Goal: Task Accomplishment & Management: Manage account settings

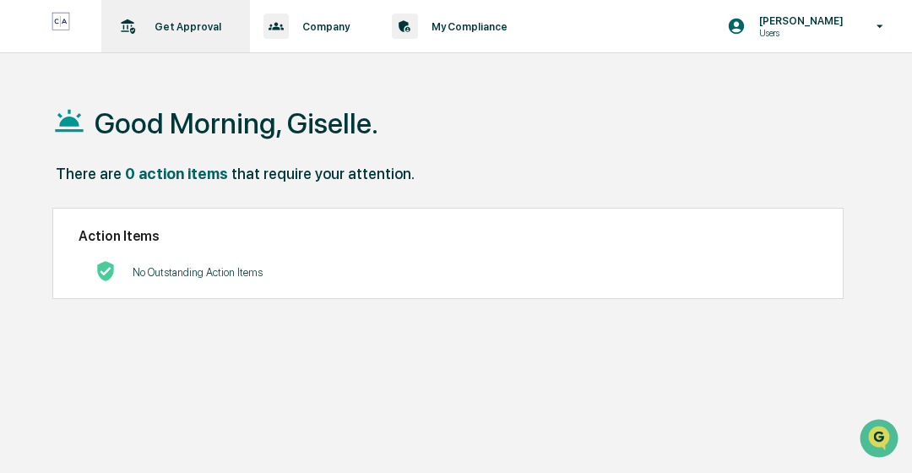
click at [171, 29] on p "Get Approval" at bounding box center [185, 26] width 89 height 13
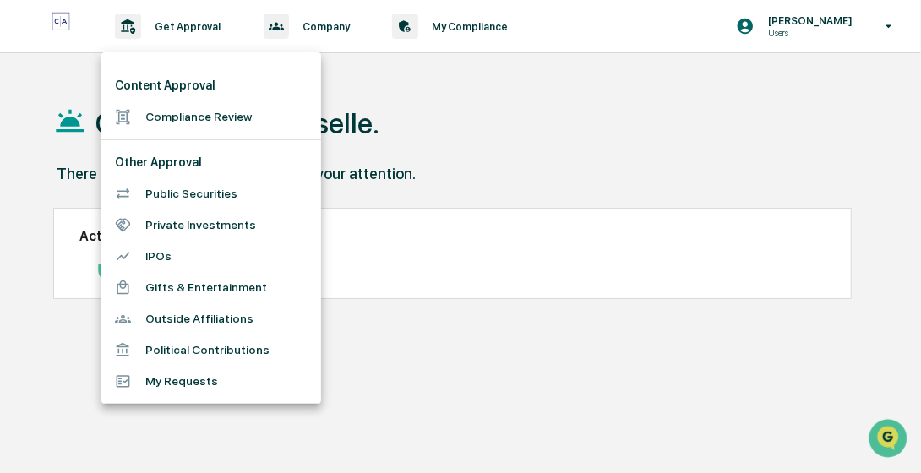
click at [178, 118] on li "Compliance Review" at bounding box center [211, 116] width 220 height 31
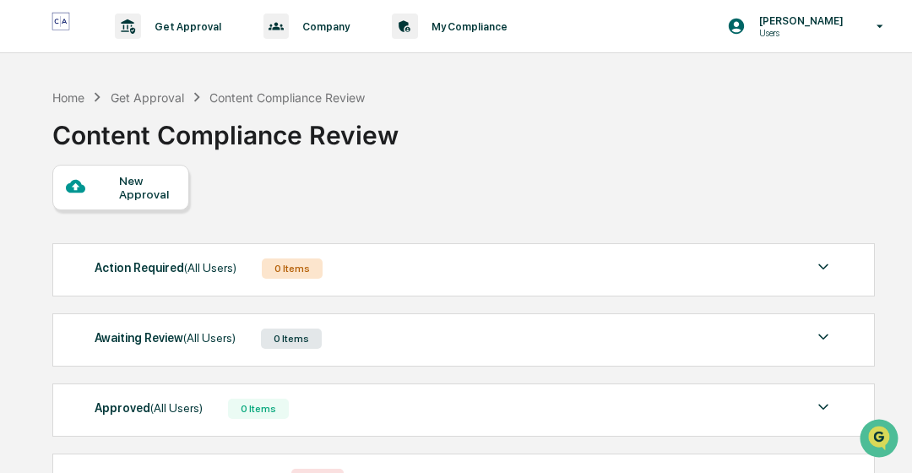
click at [153, 192] on div "New Approval" at bounding box center [147, 187] width 57 height 27
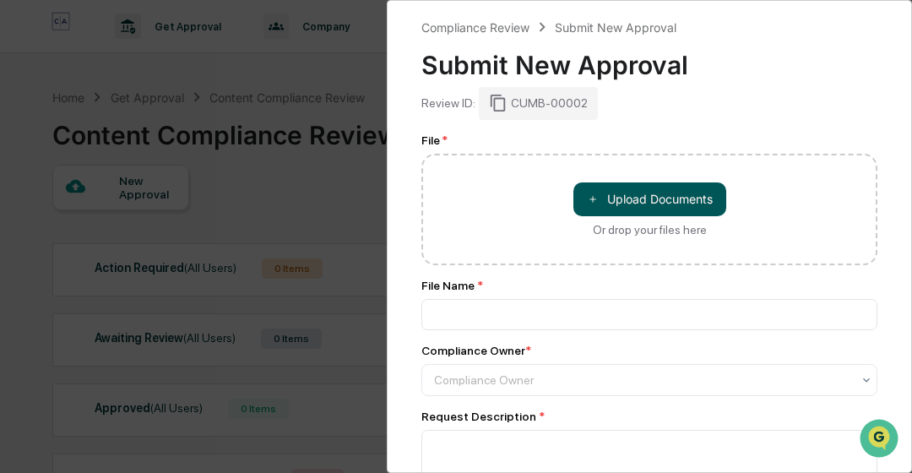
click at [690, 199] on button "＋ Upload Documents" at bounding box center [650, 199] width 153 height 34
type input "**********"
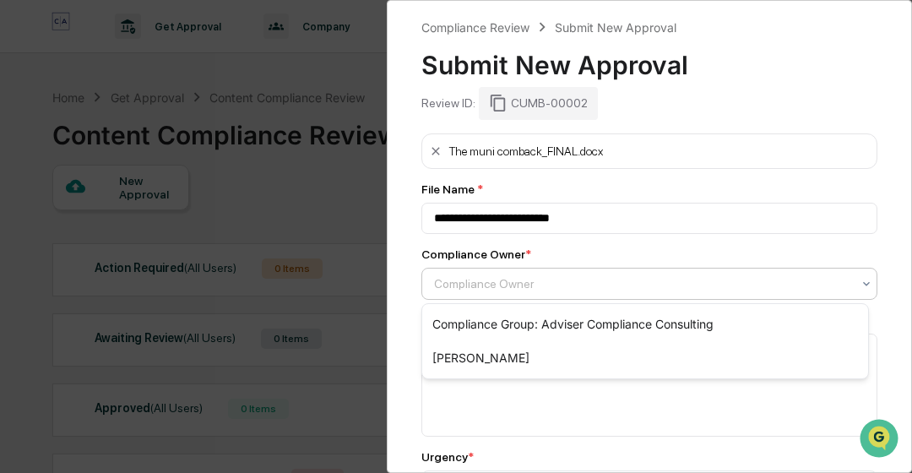
click at [690, 292] on div "Compliance Owner" at bounding box center [643, 284] width 434 height 24
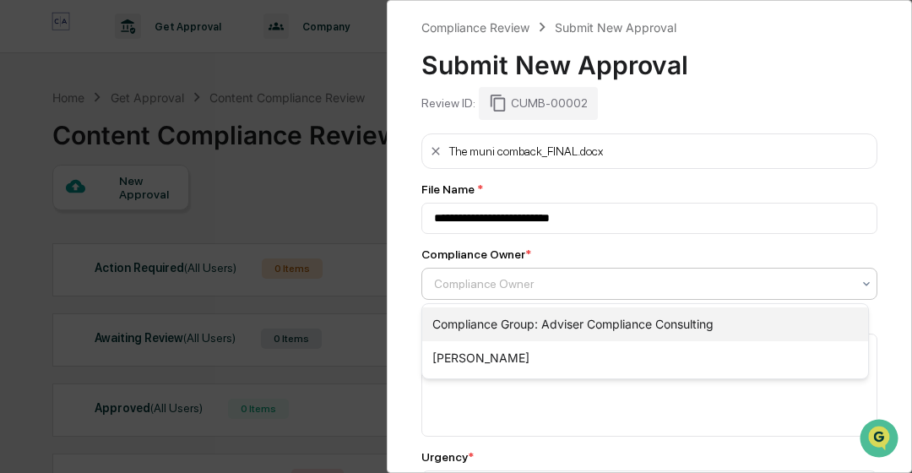
click at [660, 338] on div "Compliance Group: Adviser Compliance Consulting" at bounding box center [645, 324] width 446 height 34
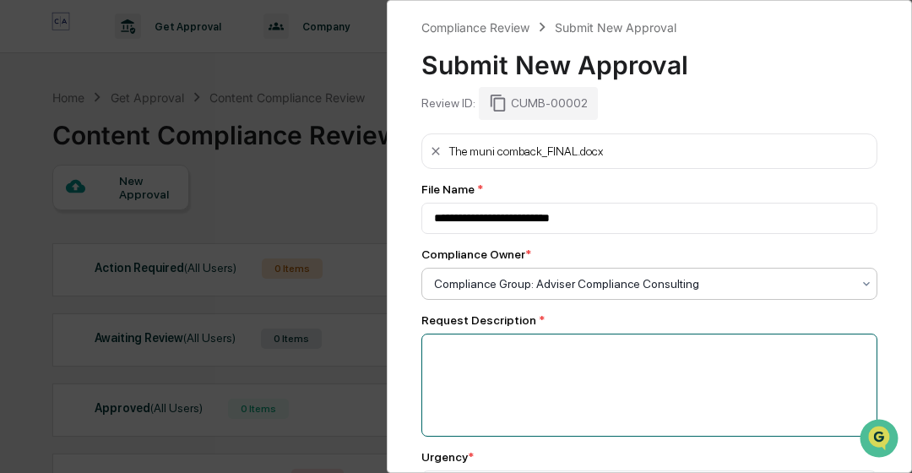
click at [708, 369] on textarea at bounding box center [650, 385] width 456 height 103
type textarea "**********"
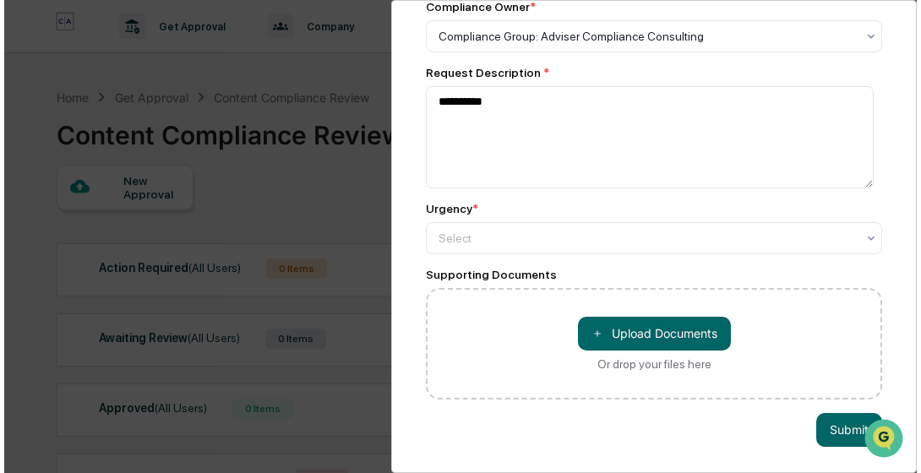
scroll to position [258, 0]
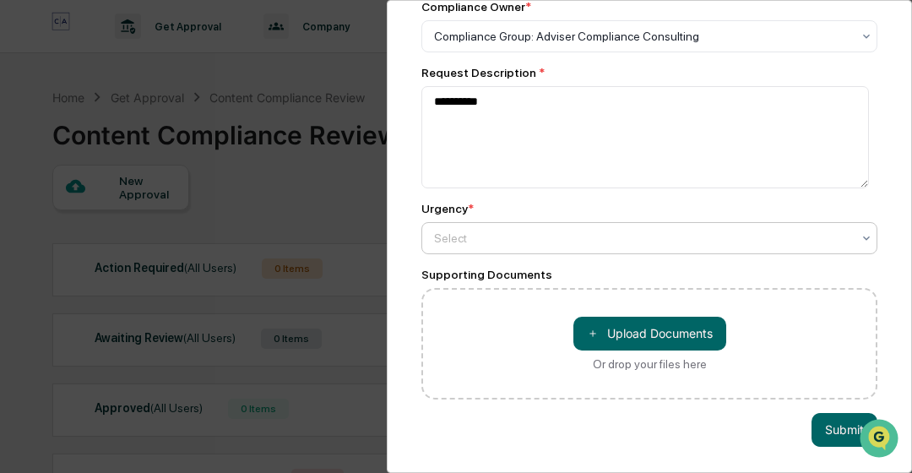
click at [846, 238] on div "Select" at bounding box center [643, 238] width 434 height 24
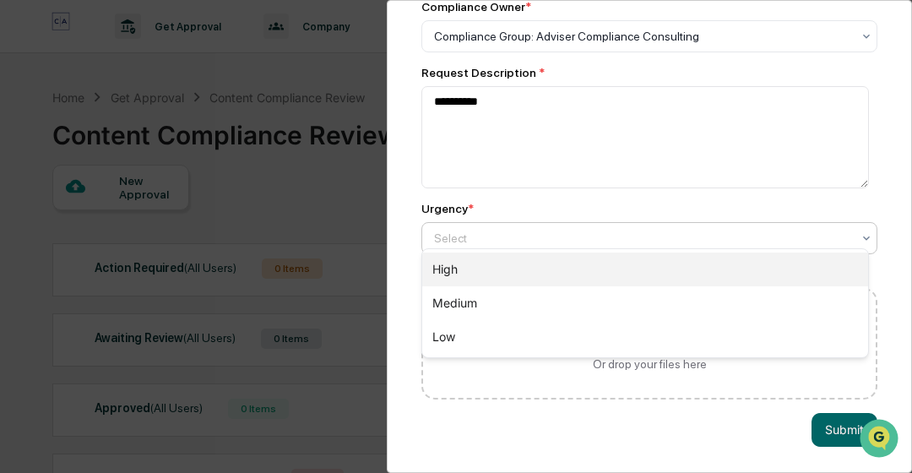
click at [588, 264] on div "High" at bounding box center [645, 270] width 446 height 34
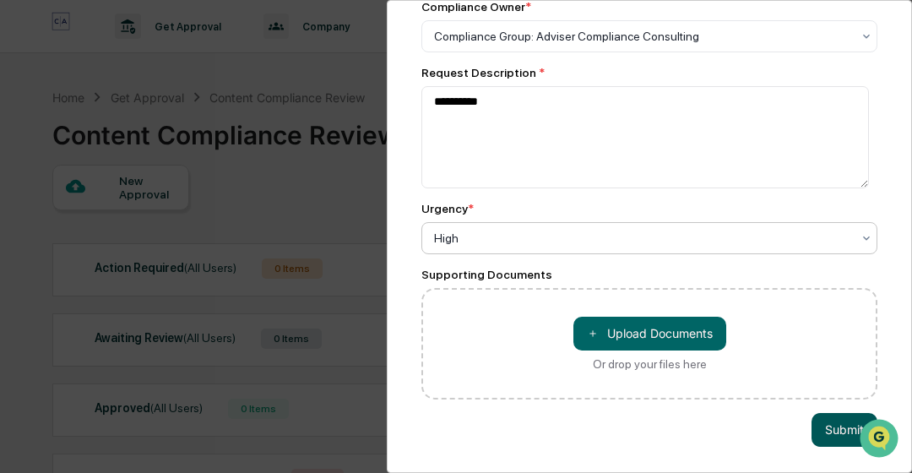
click at [826, 423] on button "Submit" at bounding box center [845, 430] width 66 height 34
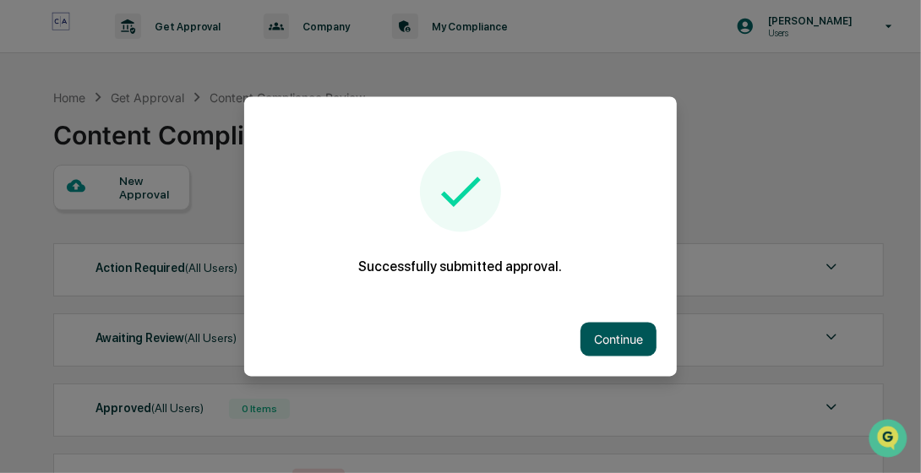
click at [628, 341] on button "Continue" at bounding box center [618, 340] width 76 height 34
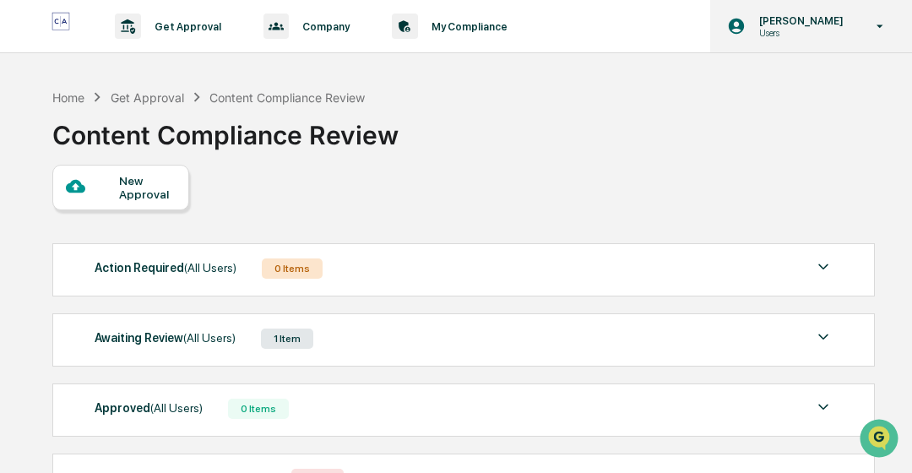
click at [818, 29] on p "Users" at bounding box center [799, 33] width 106 height 12
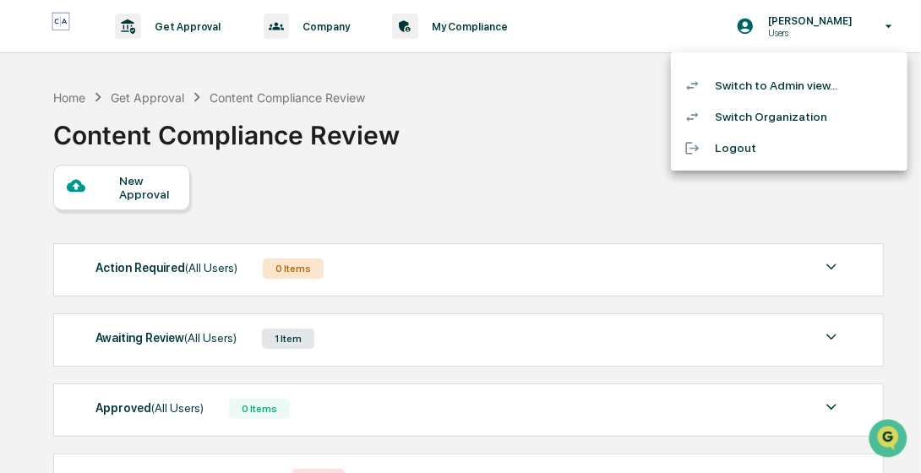
click at [766, 98] on li "Switch to Admin view..." at bounding box center [789, 85] width 237 height 31
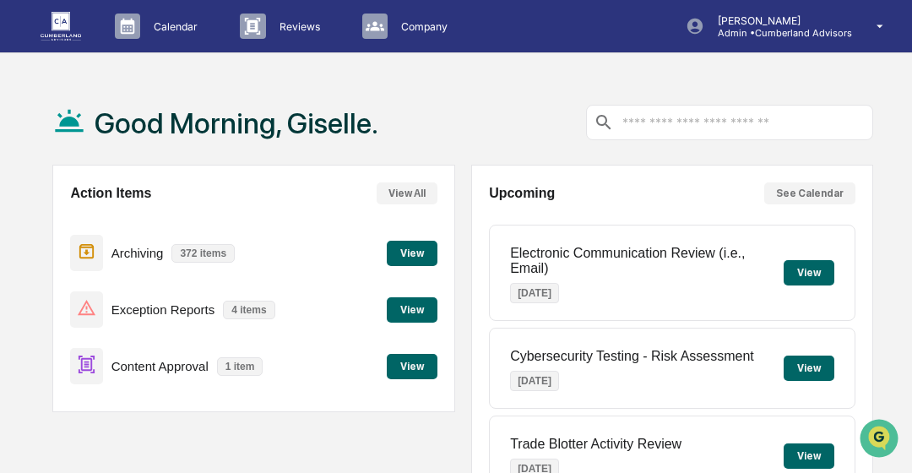
click at [412, 359] on button "View" at bounding box center [412, 366] width 51 height 25
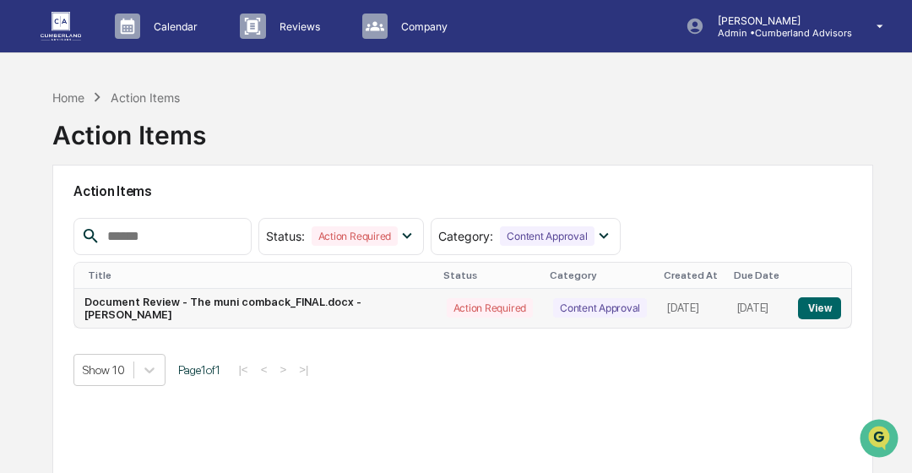
click at [823, 307] on button "View" at bounding box center [819, 308] width 43 height 22
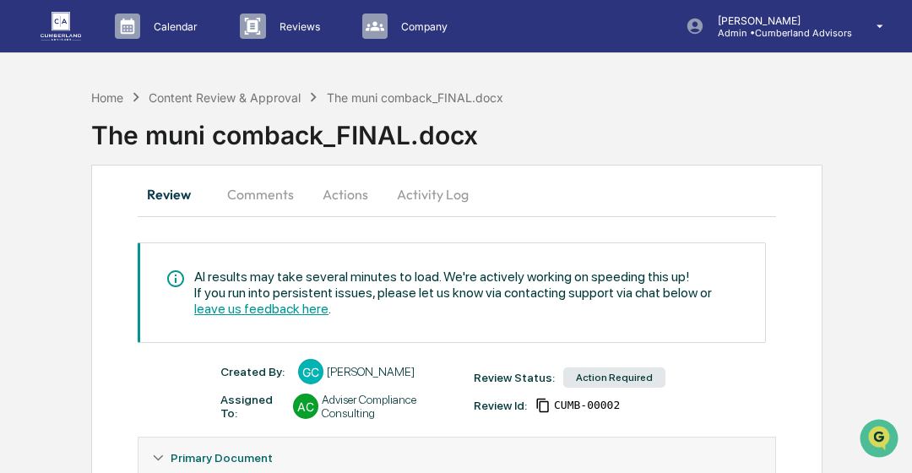
click at [362, 188] on button "Actions" at bounding box center [345, 194] width 76 height 41
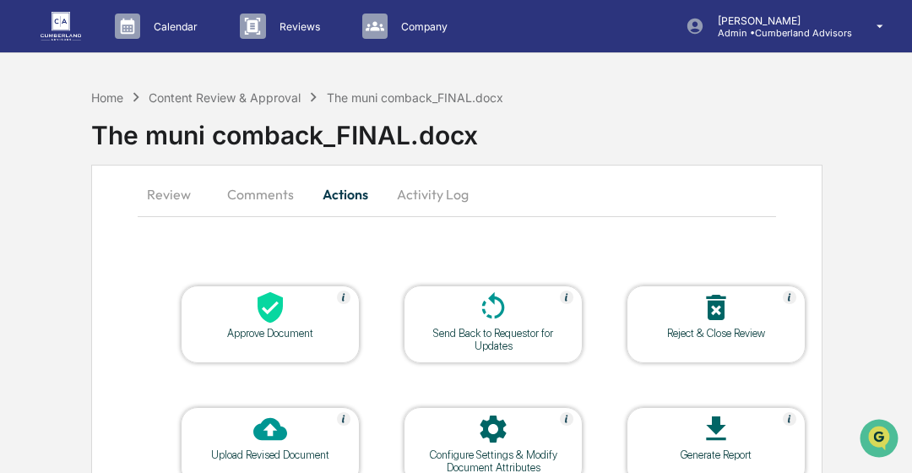
click at [258, 311] on icon at bounding box center [270, 307] width 25 height 31
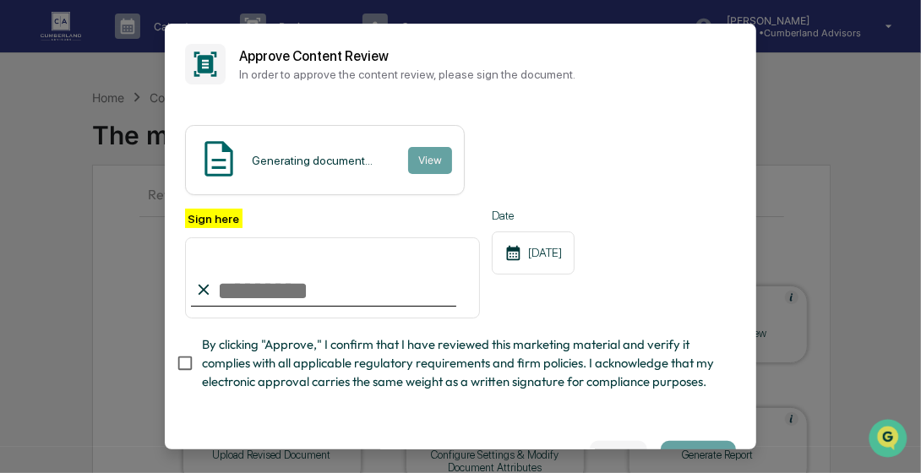
click at [346, 304] on input "Sign here" at bounding box center [332, 277] width 295 height 81
type input "**********"
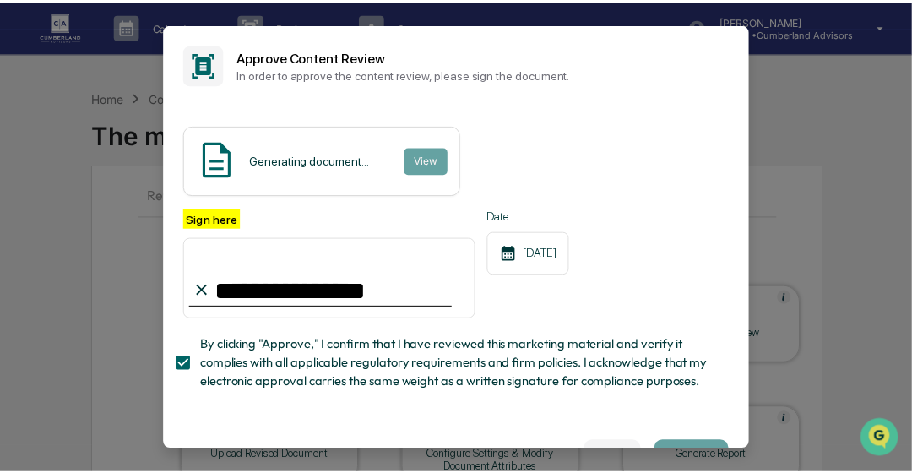
scroll to position [68, 0]
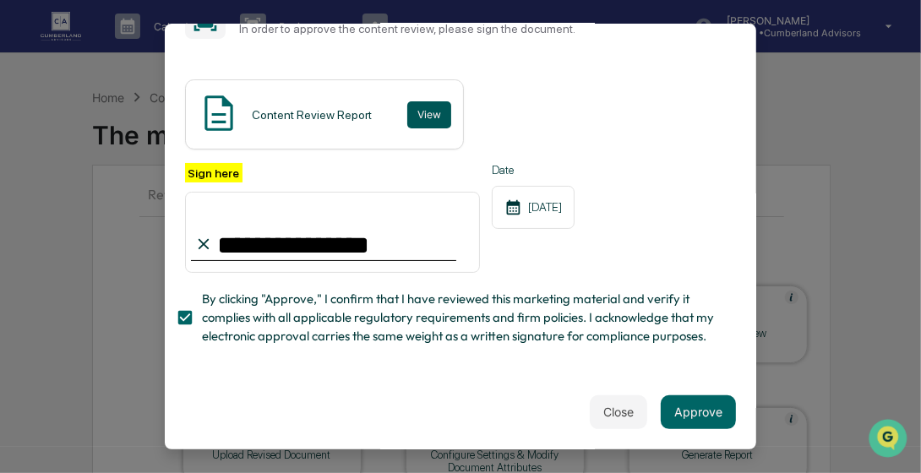
click at [437, 101] on button "View" at bounding box center [429, 114] width 44 height 27
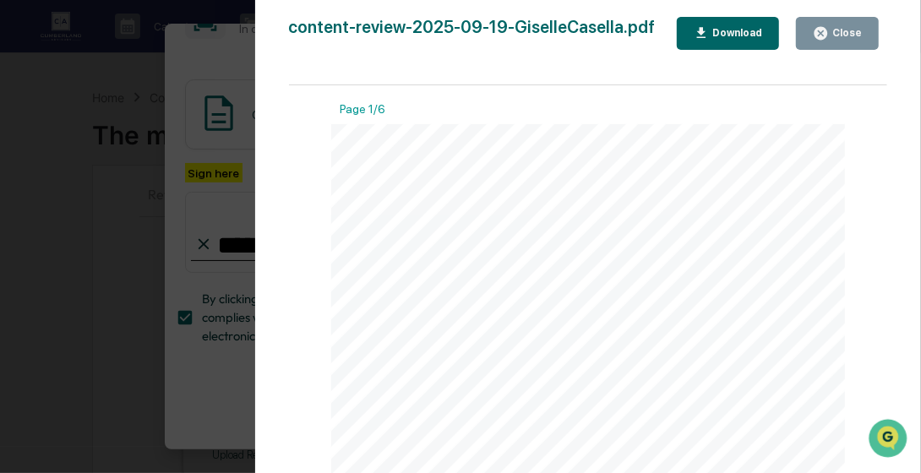
click at [843, 46] on button "Close" at bounding box center [837, 33] width 83 height 33
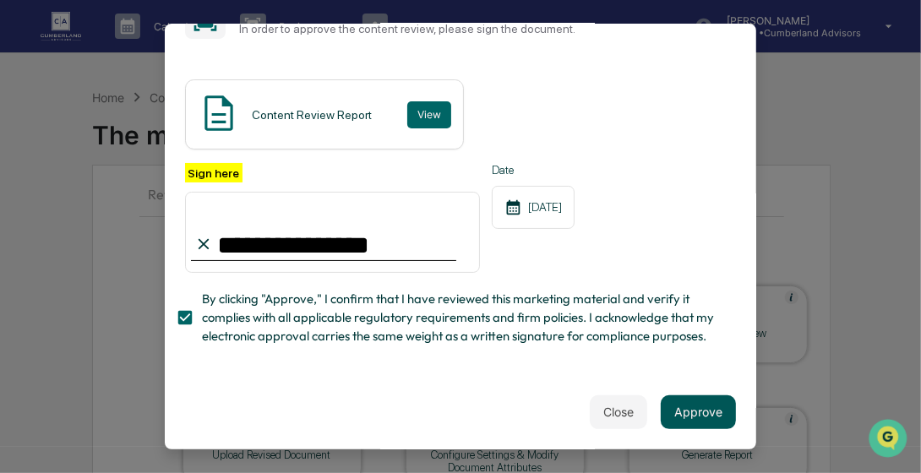
click at [685, 409] on button "Approve" at bounding box center [698, 412] width 75 height 34
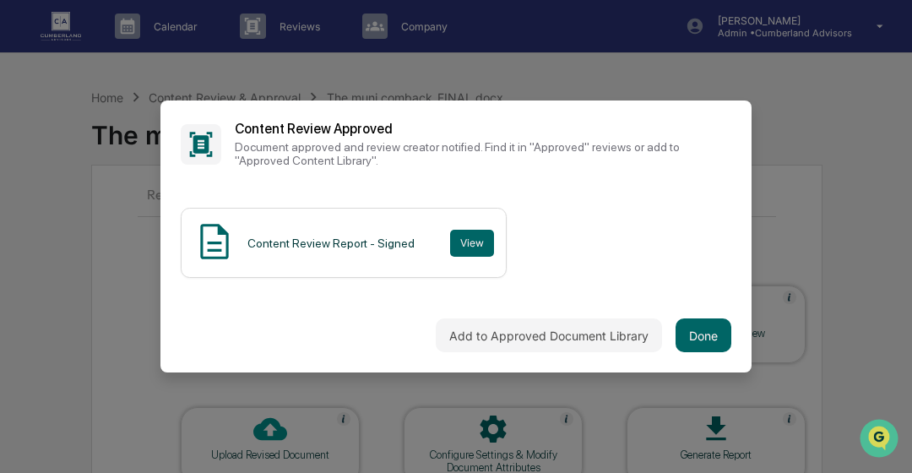
scroll to position [0, 0]
click at [703, 337] on button "Done" at bounding box center [704, 335] width 56 height 34
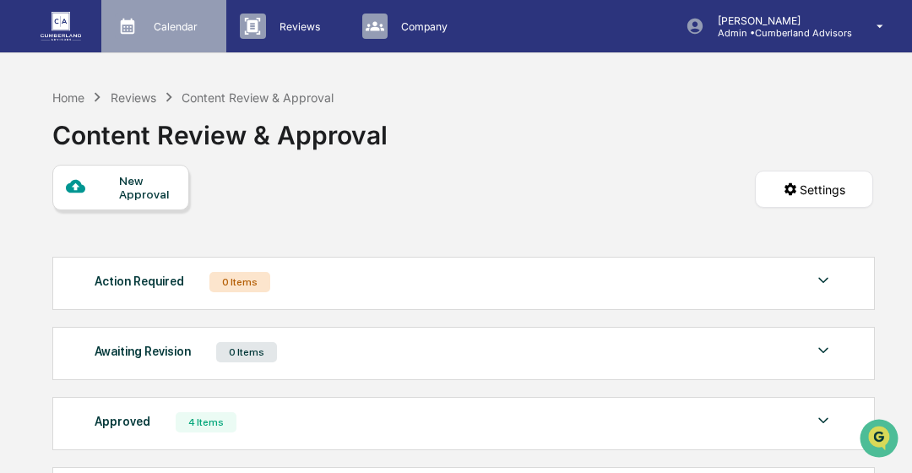
click at [160, 27] on p "Calendar" at bounding box center [173, 26] width 66 height 13
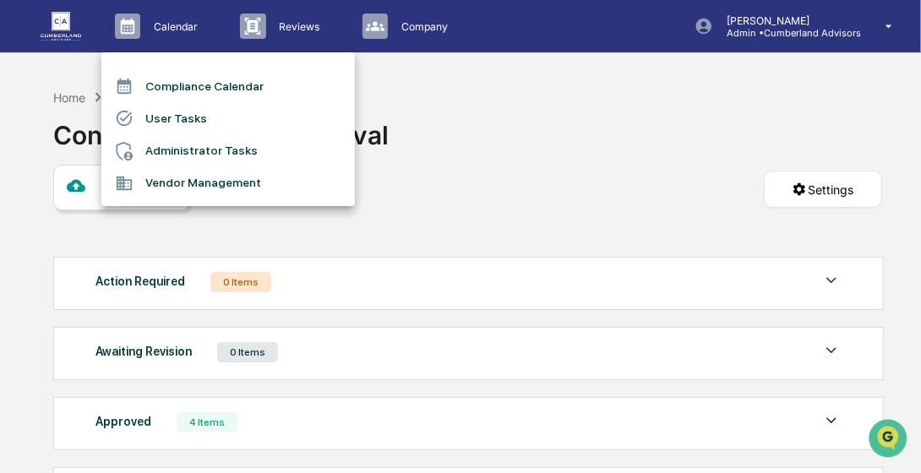
click at [171, 149] on li "Administrator Tasks" at bounding box center [227, 151] width 253 height 32
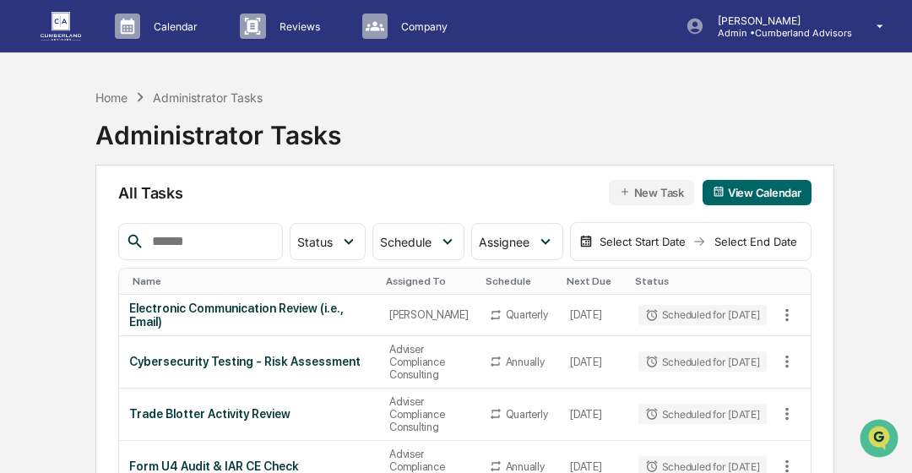
scroll to position [413, 0]
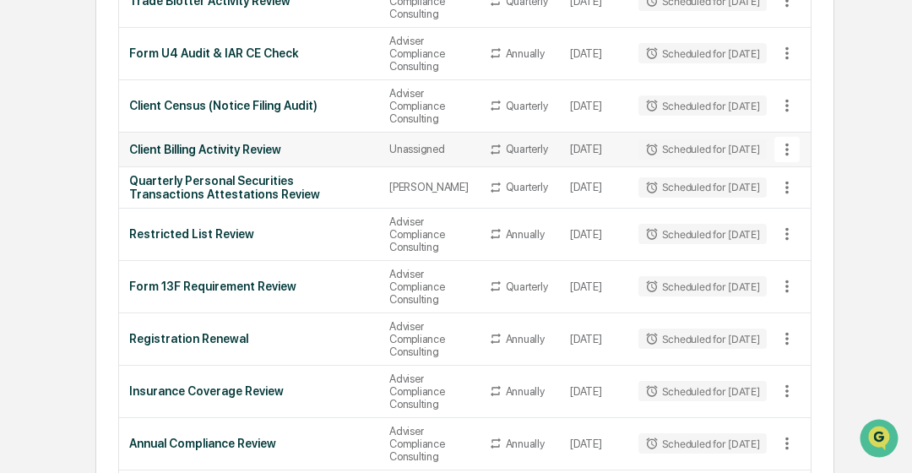
click at [433, 146] on div "Unassigned" at bounding box center [428, 149] width 79 height 13
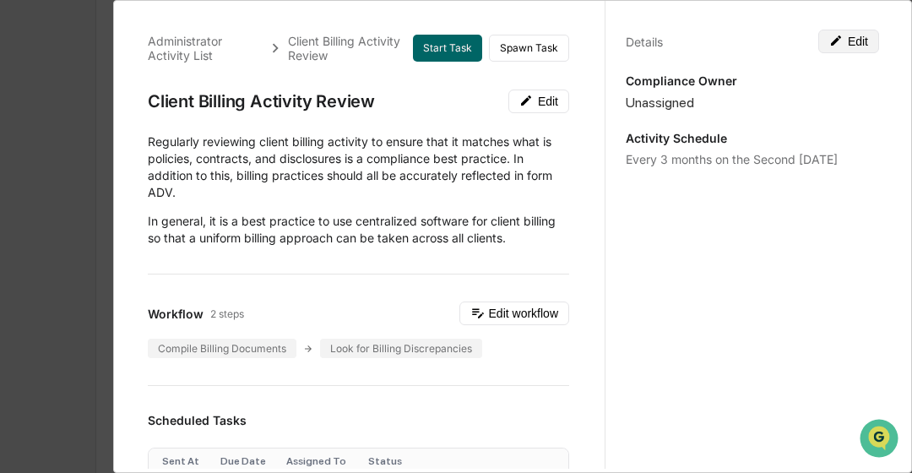
click at [846, 47] on button "Edit" at bounding box center [849, 42] width 61 height 24
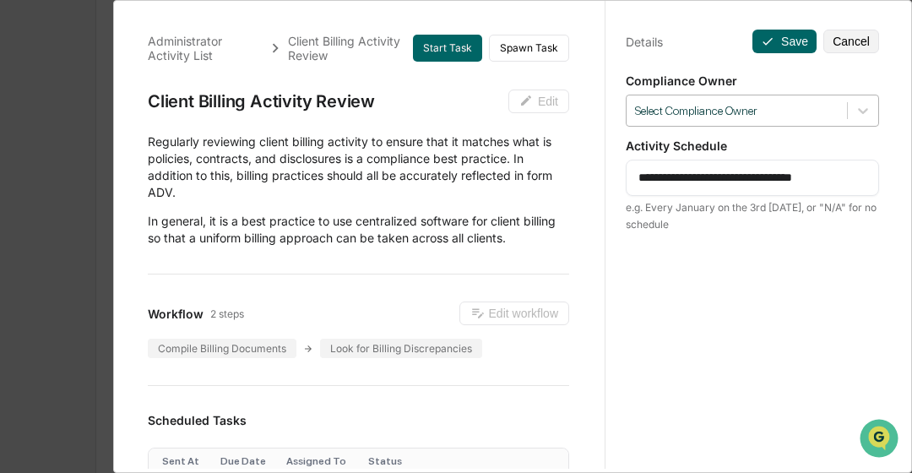
click at [862, 125] on div at bounding box center [863, 110] width 30 height 30
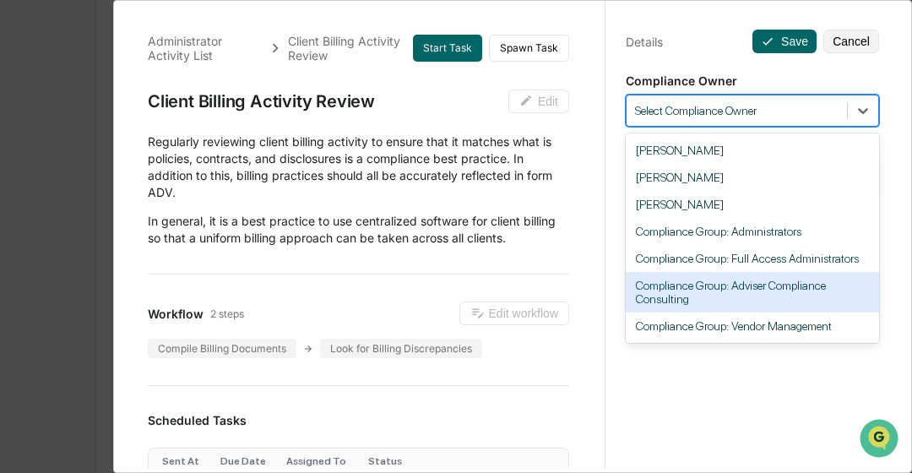
click at [714, 286] on div "Compliance Group: Adviser Compliance Consulting" at bounding box center [752, 292] width 253 height 41
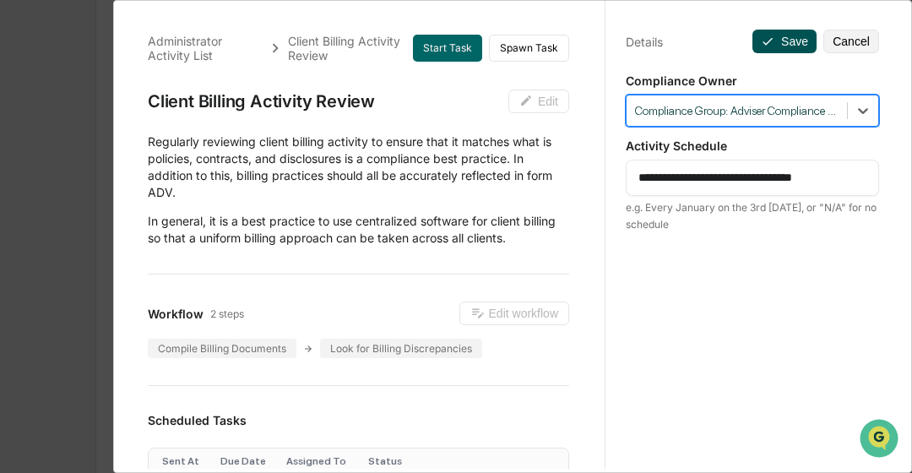
click at [779, 38] on button "Save" at bounding box center [785, 42] width 64 height 24
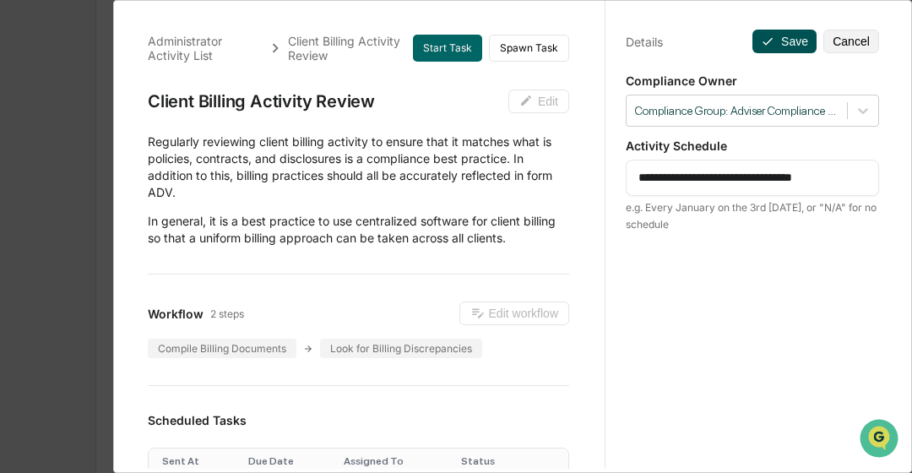
click at [791, 35] on button "Save" at bounding box center [785, 42] width 64 height 24
click at [753, 35] on button "Save" at bounding box center [785, 42] width 64 height 24
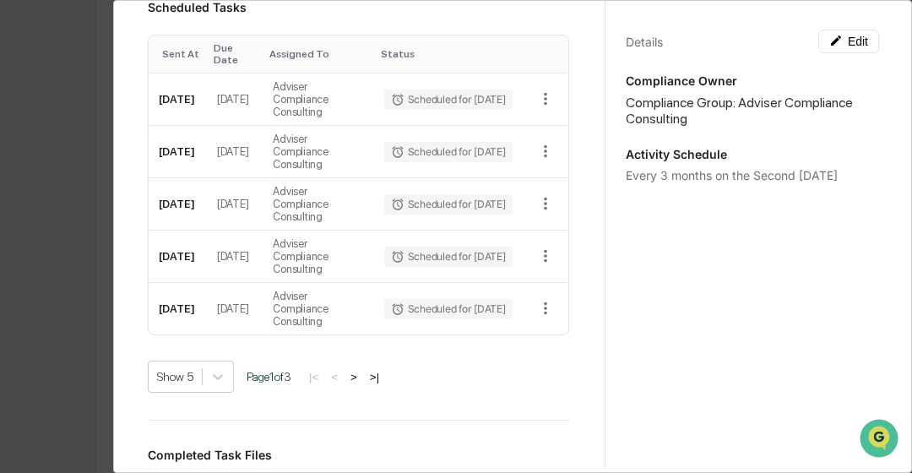
scroll to position [827, 0]
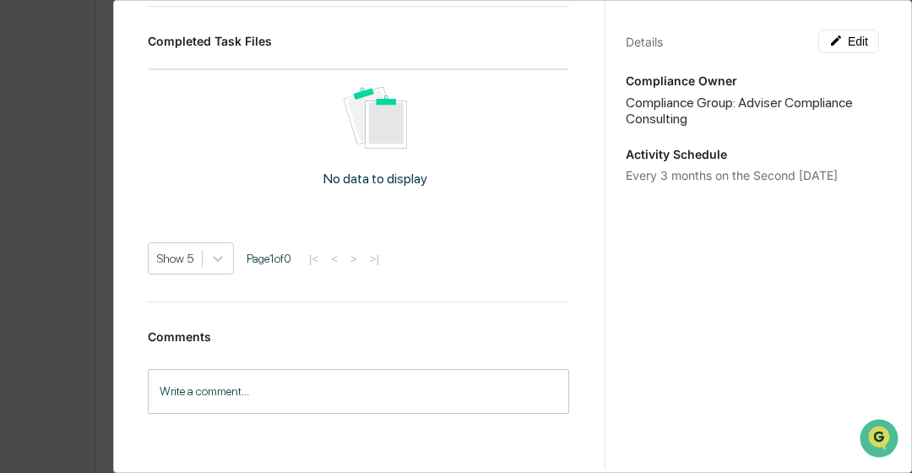
click at [56, 104] on div "Administrator Activity List Client Billing Activity Review Start Task Spawn Tas…" at bounding box center [456, 236] width 912 height 473
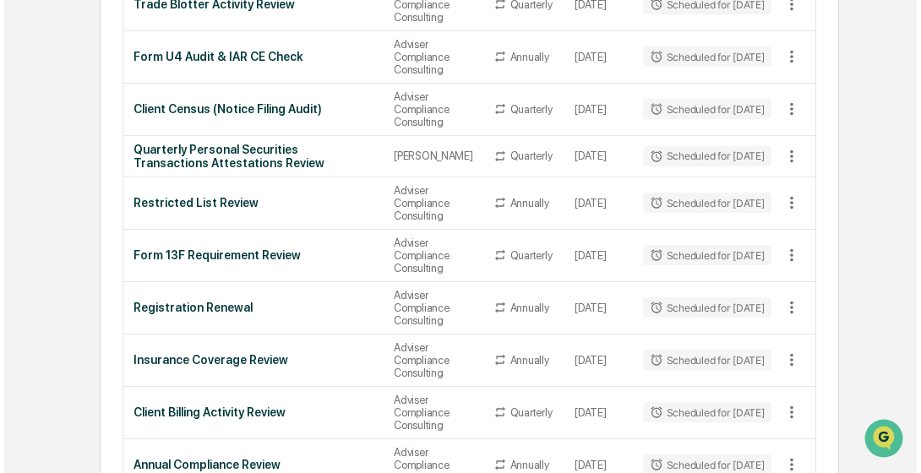
scroll to position [0, 0]
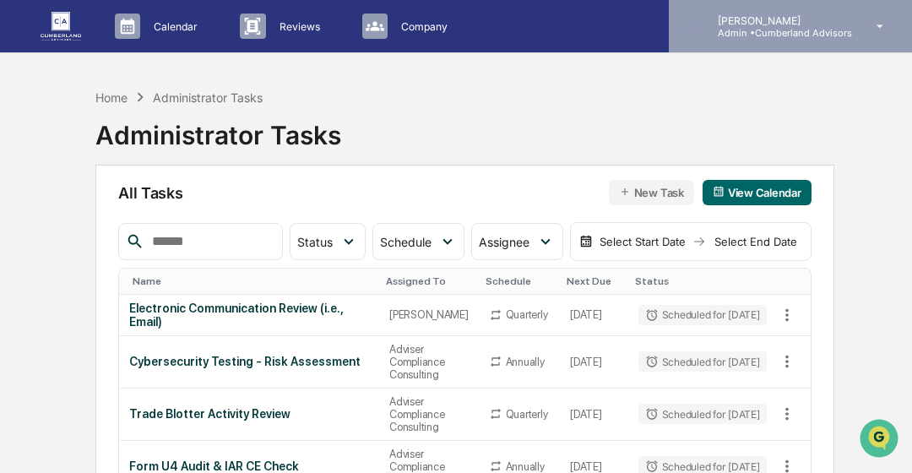
click at [765, 22] on p "[PERSON_NAME]" at bounding box center [779, 20] width 148 height 13
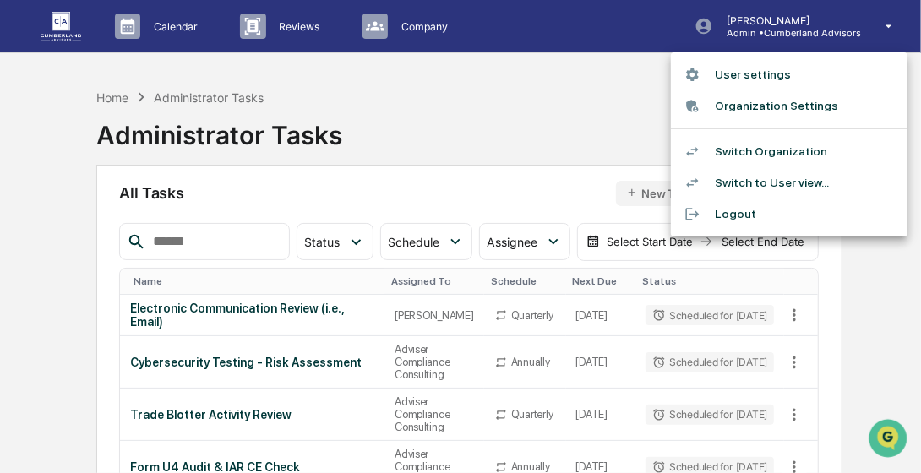
click at [764, 156] on li "Switch Organization" at bounding box center [789, 151] width 237 height 31
